Goal: Task Accomplishment & Management: Use online tool/utility

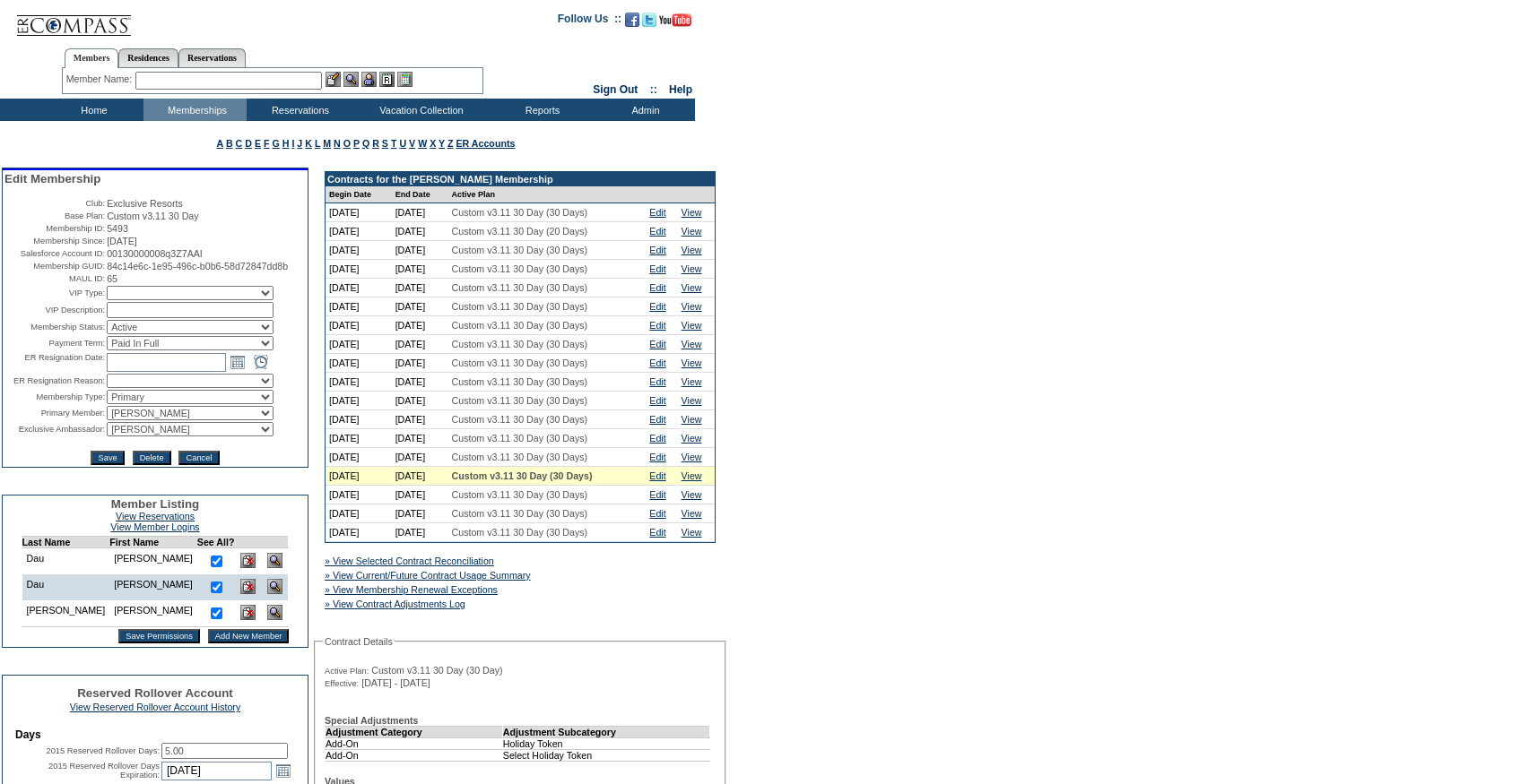
click at [267, 569] on img at bounding box center [274, 560] width 16 height 16
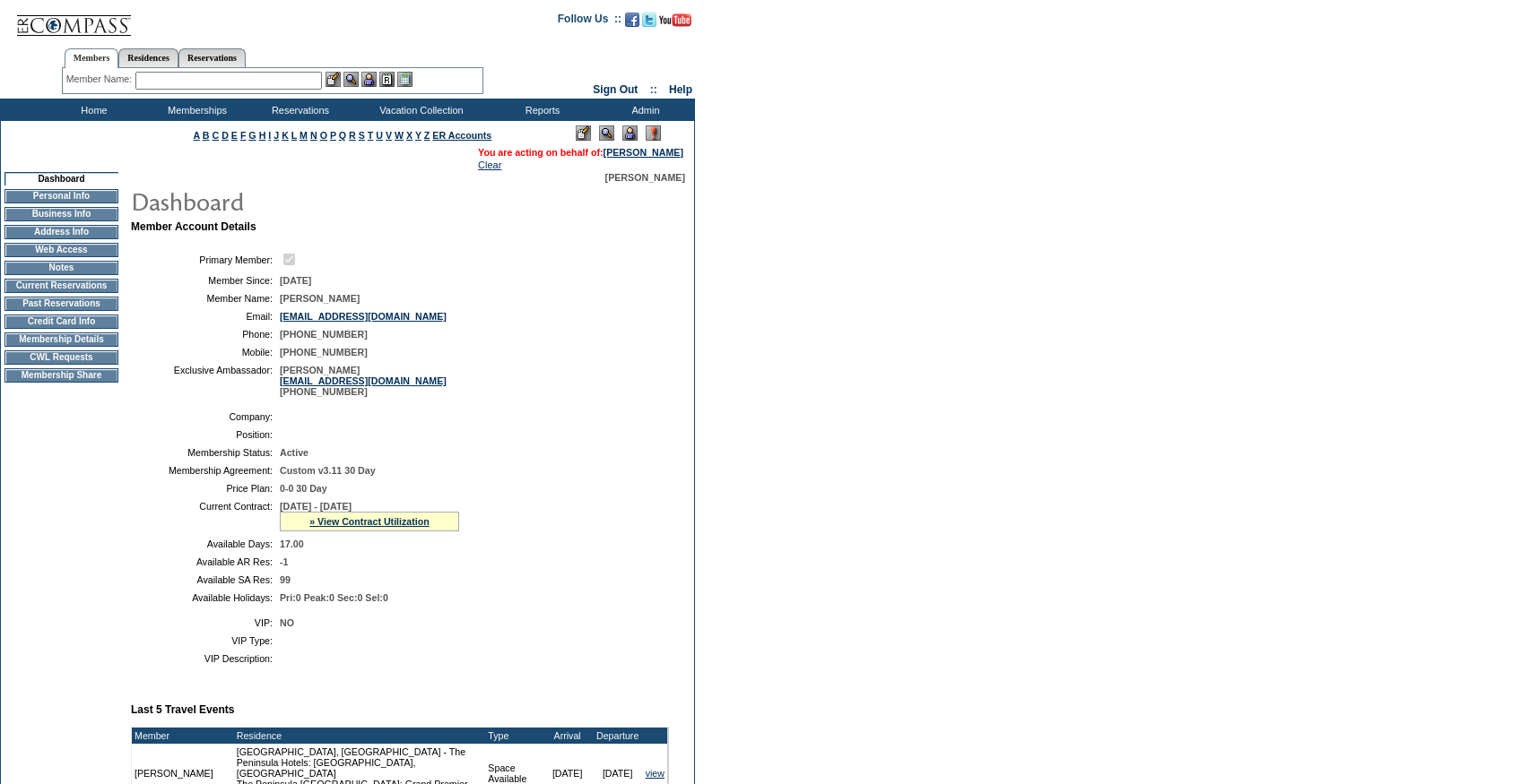
click at [51, 365] on td "CWL Requests" at bounding box center [61, 358] width 114 height 15
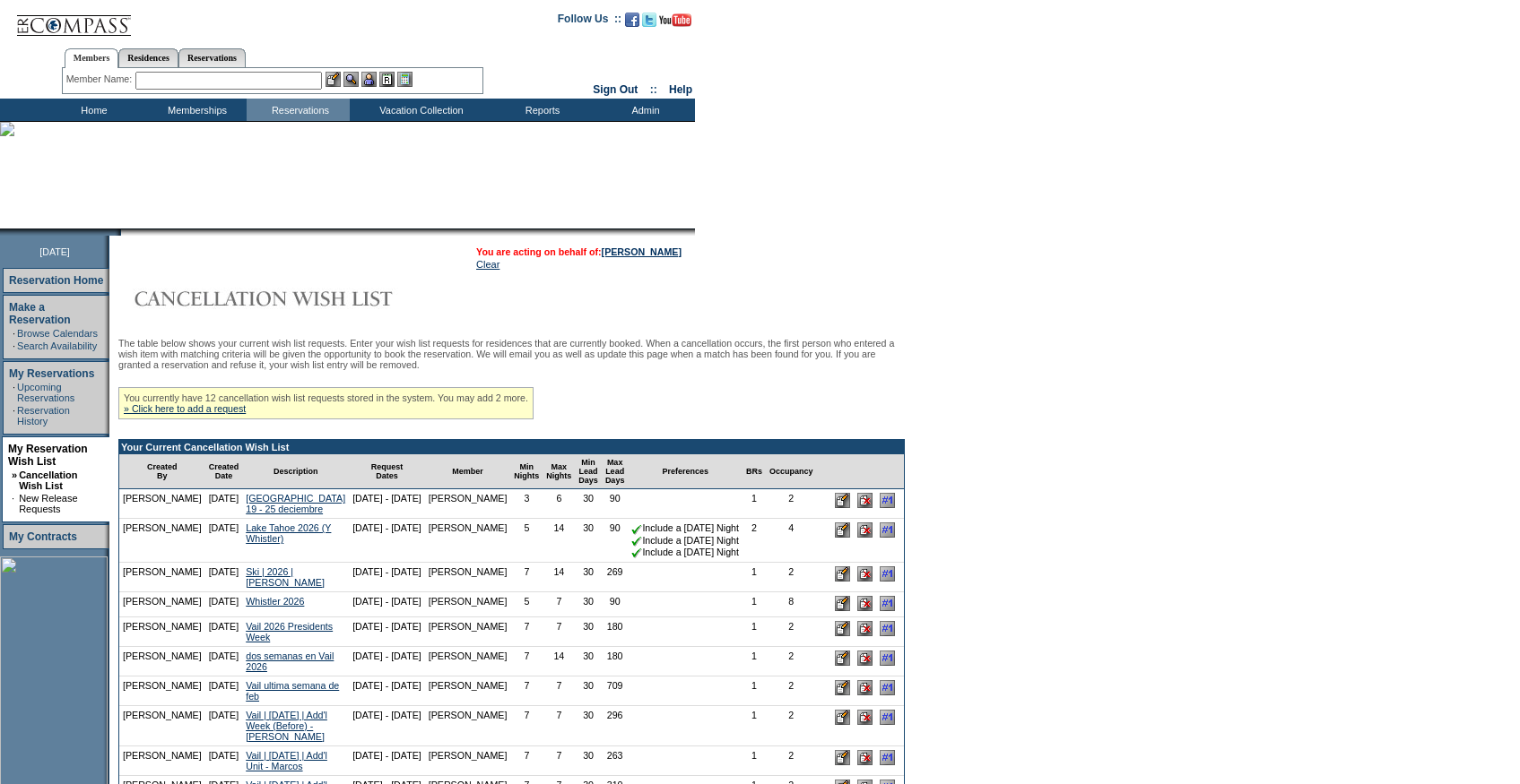
click at [51, 37] on link at bounding box center [73, 33] width 116 height 11
